Goal: Find specific page/section: Find specific page/section

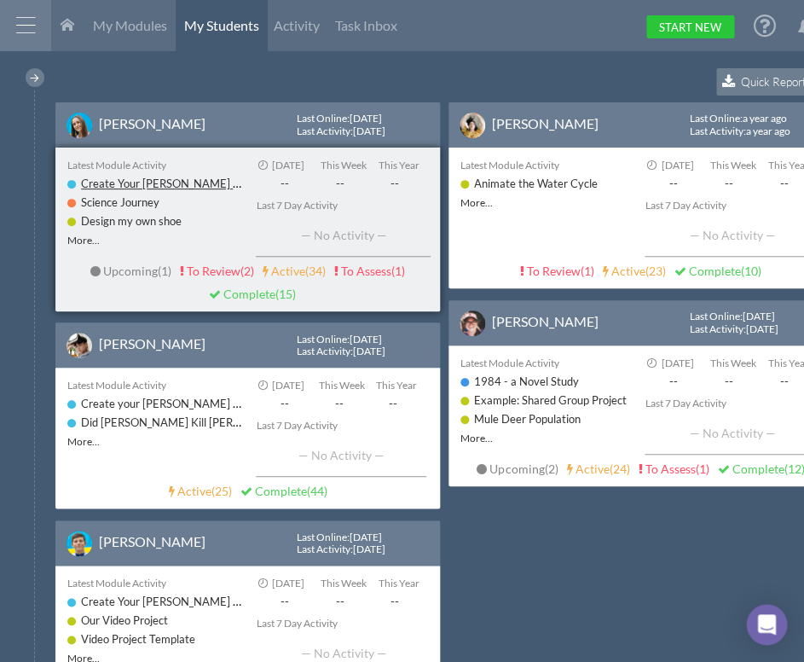
click at [136, 177] on link "Create Your [PERSON_NAME] Talk-----" at bounding box center [177, 183] width 193 height 15
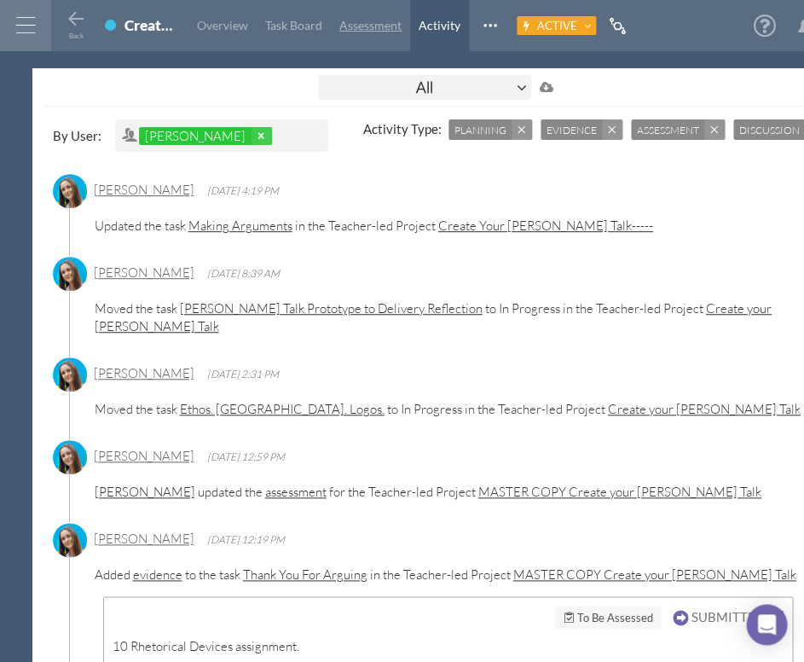
click at [360, 14] on link "Assessment" at bounding box center [370, 25] width 79 height 51
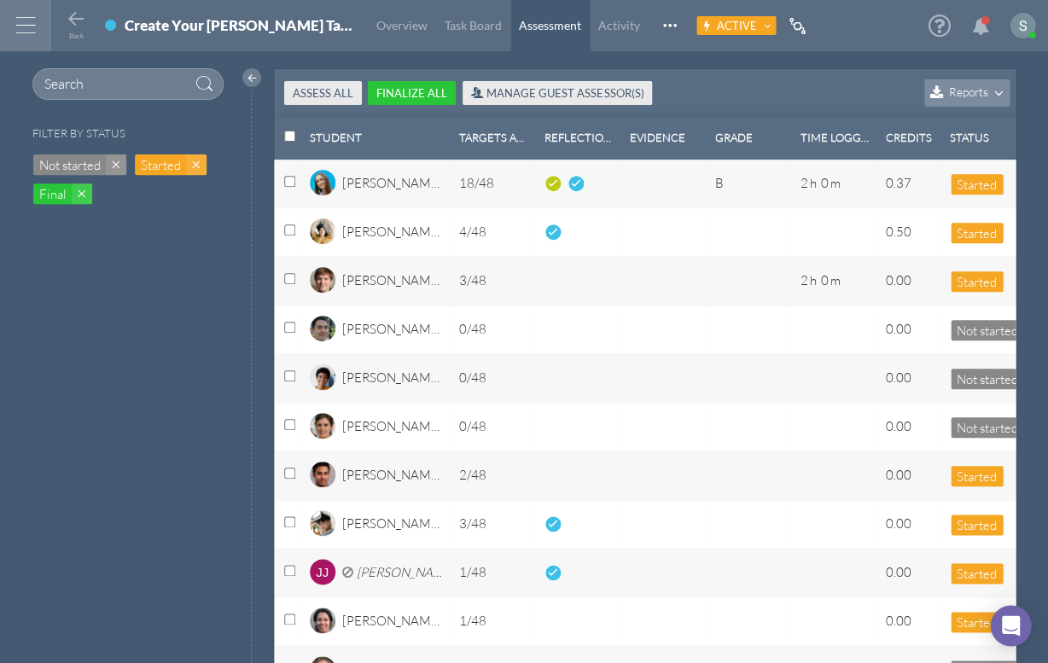
click at [160, 171] on span "Started" at bounding box center [161, 165] width 40 height 18
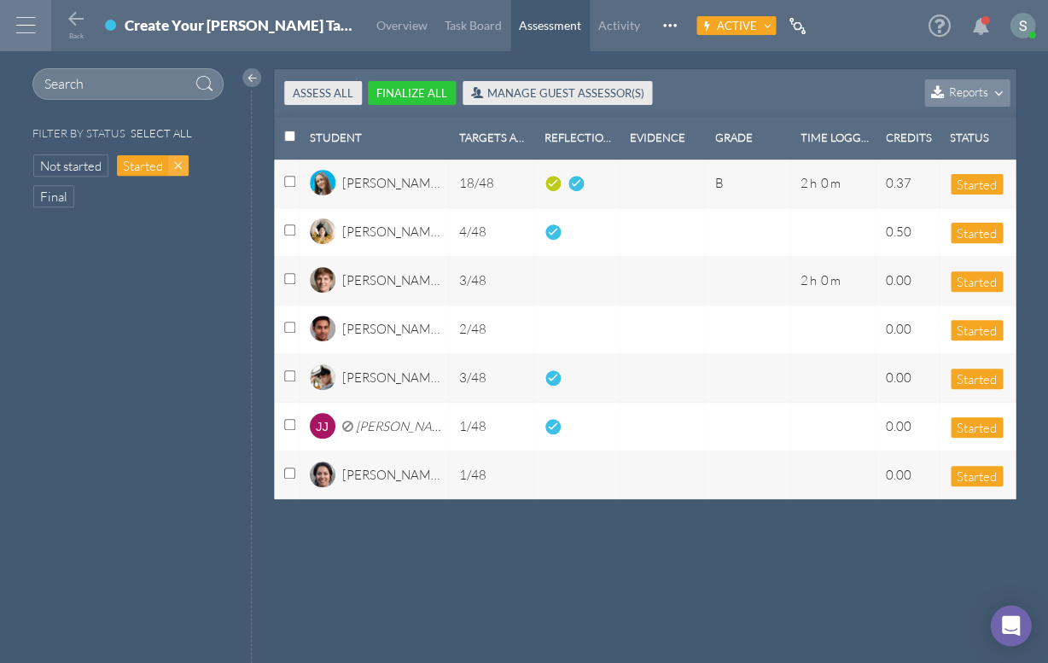
click at [160, 171] on span "Started" at bounding box center [143, 166] width 40 height 18
click at [72, 171] on span "Not started" at bounding box center [70, 166] width 61 height 18
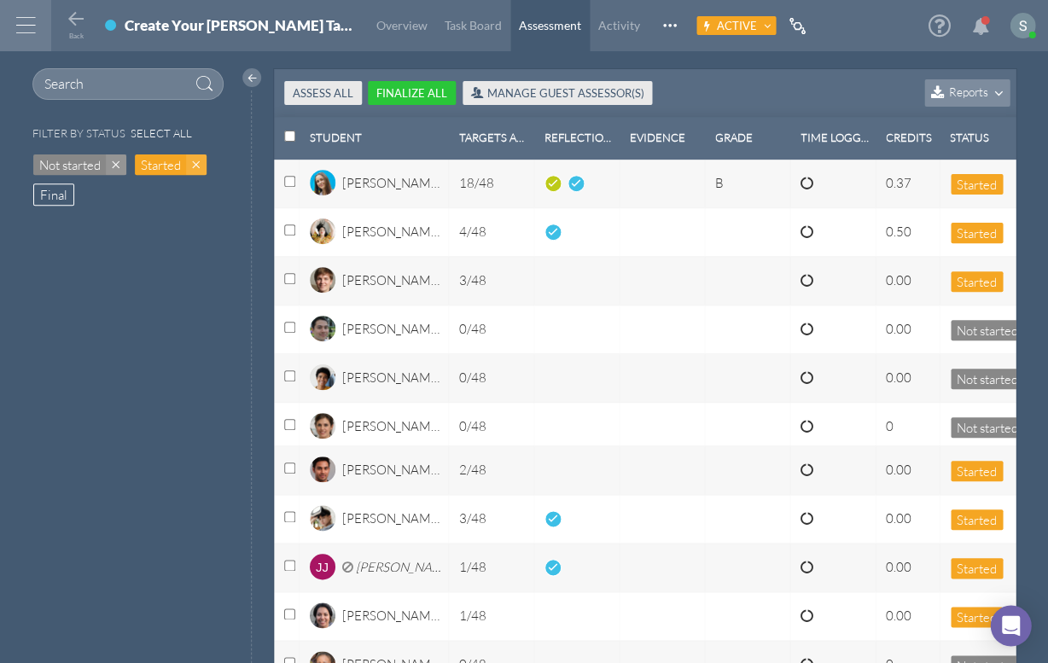
click at [61, 189] on span "Final" at bounding box center [53, 195] width 27 height 18
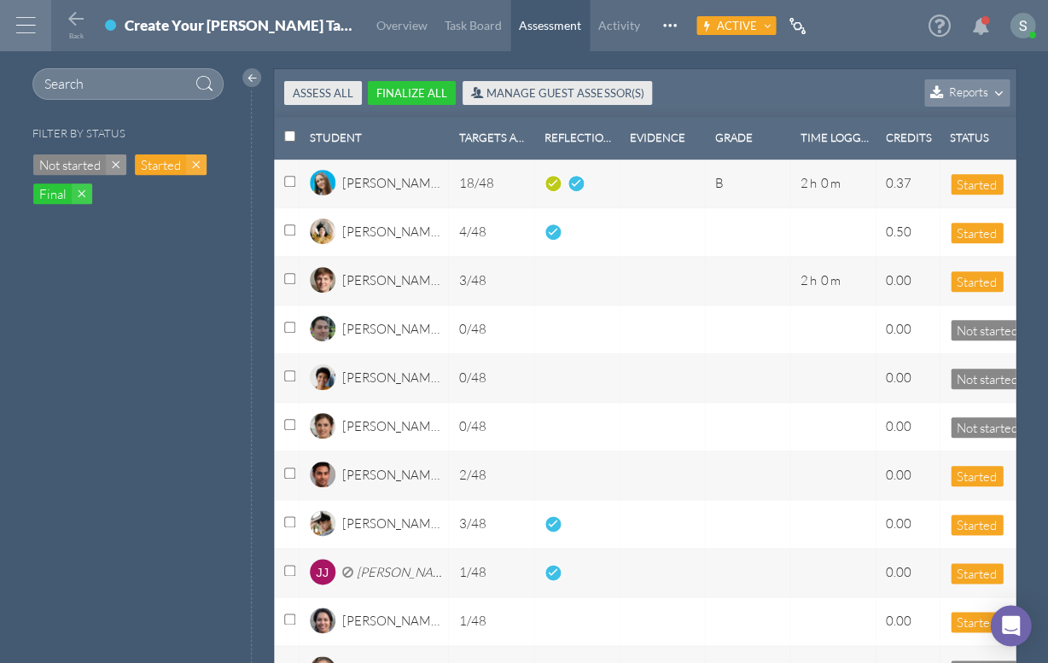
click at [161, 164] on span "Started" at bounding box center [161, 165] width 40 height 18
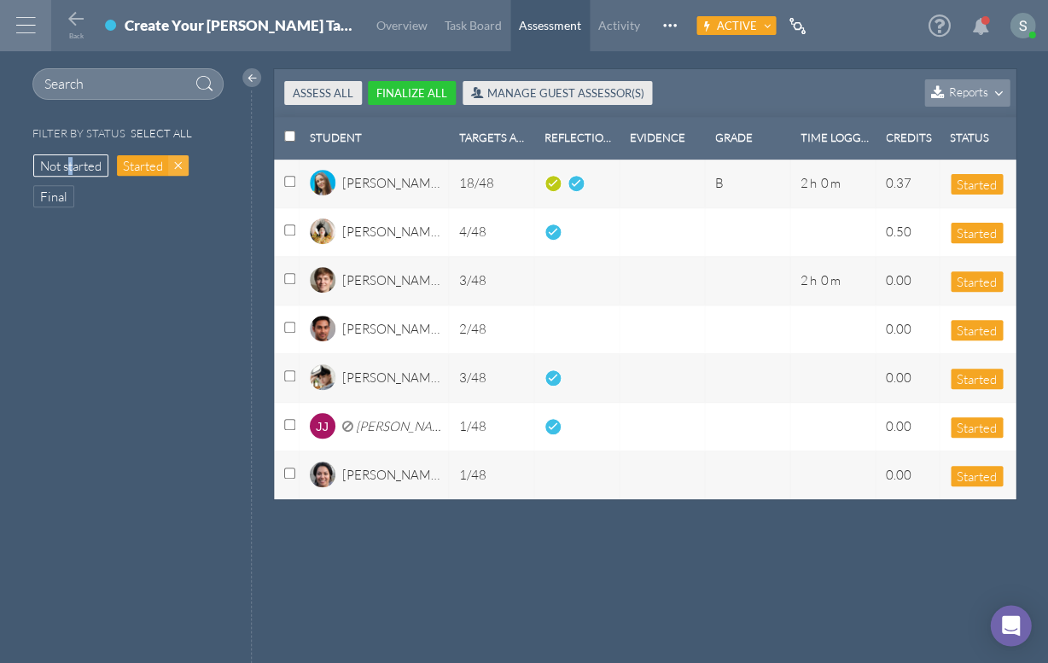
click at [71, 171] on span "Not started" at bounding box center [70, 166] width 61 height 18
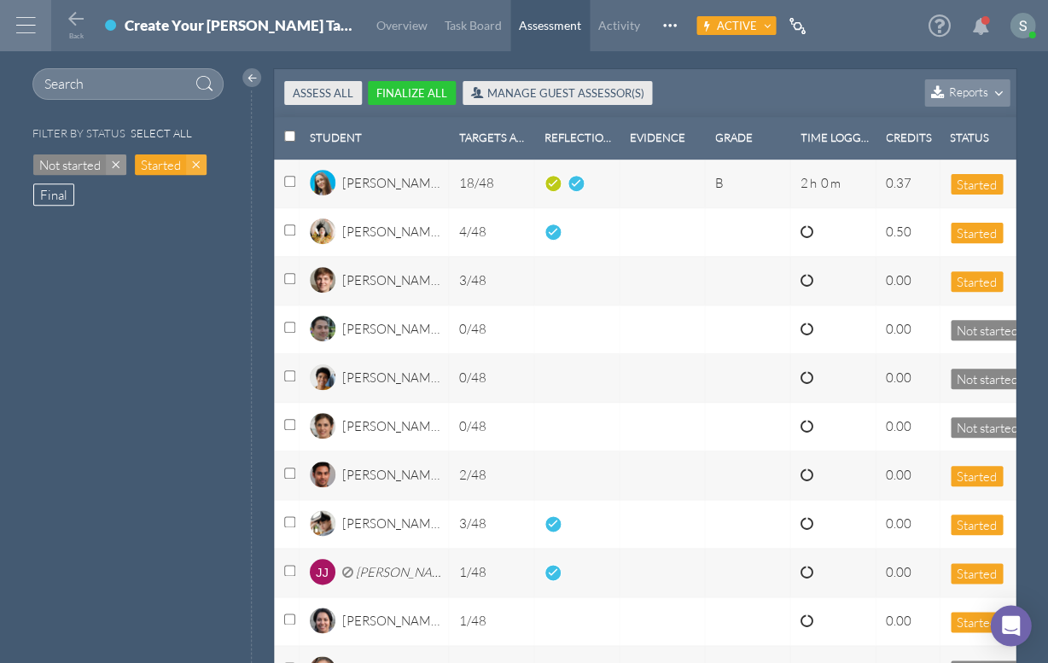
click at [61, 181] on div "Not started Started Final" at bounding box center [128, 183] width 192 height 66
click at [57, 191] on span "Final" at bounding box center [53, 195] width 27 height 18
